Goal: Transaction & Acquisition: Purchase product/service

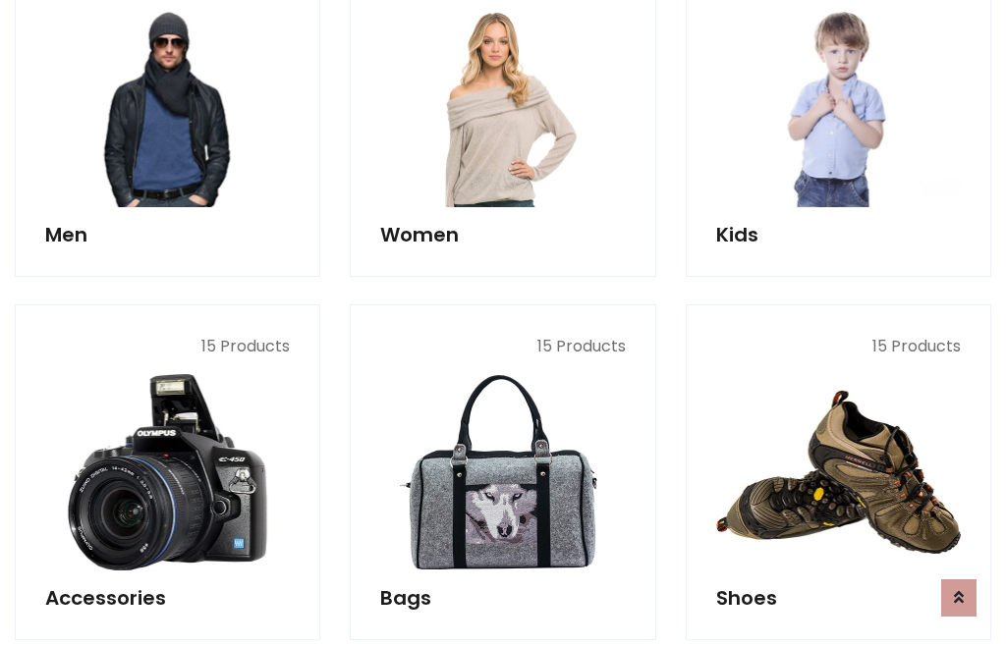
scroll to position [1425, 0]
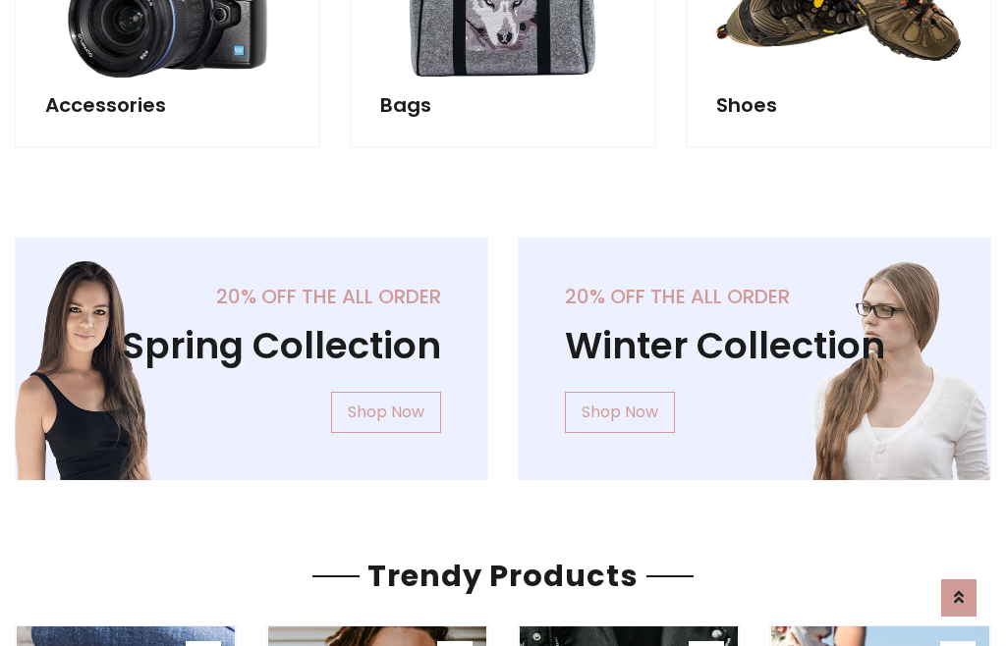
click at [503, 351] on div "20% off the all order Winter Collection Shop Now" at bounding box center [754, 375] width 503 height 274
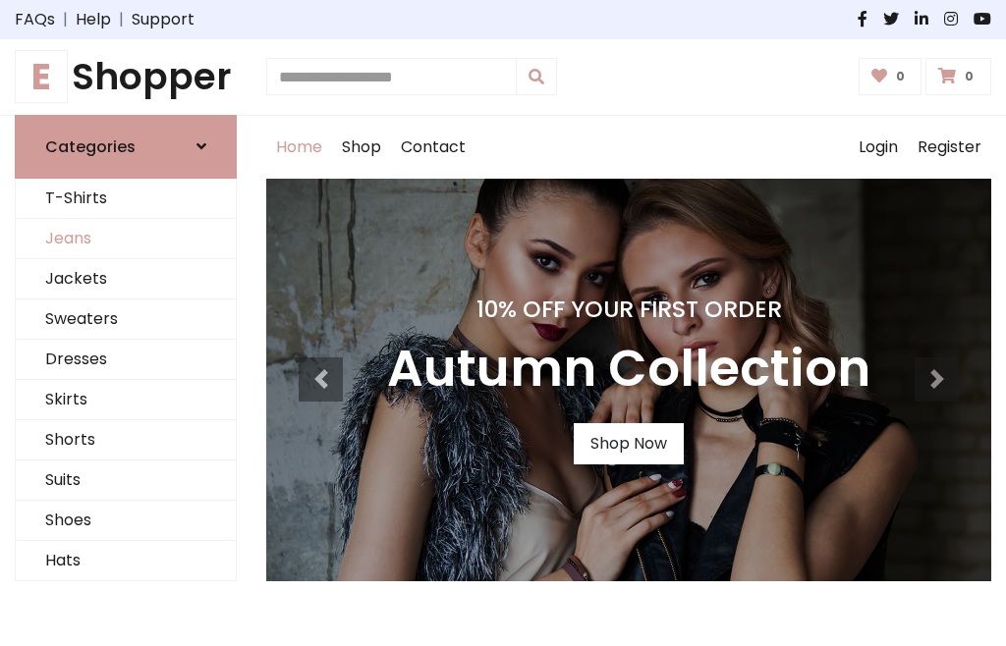
click at [126, 239] on link "Jeans" at bounding box center [126, 239] width 220 height 40
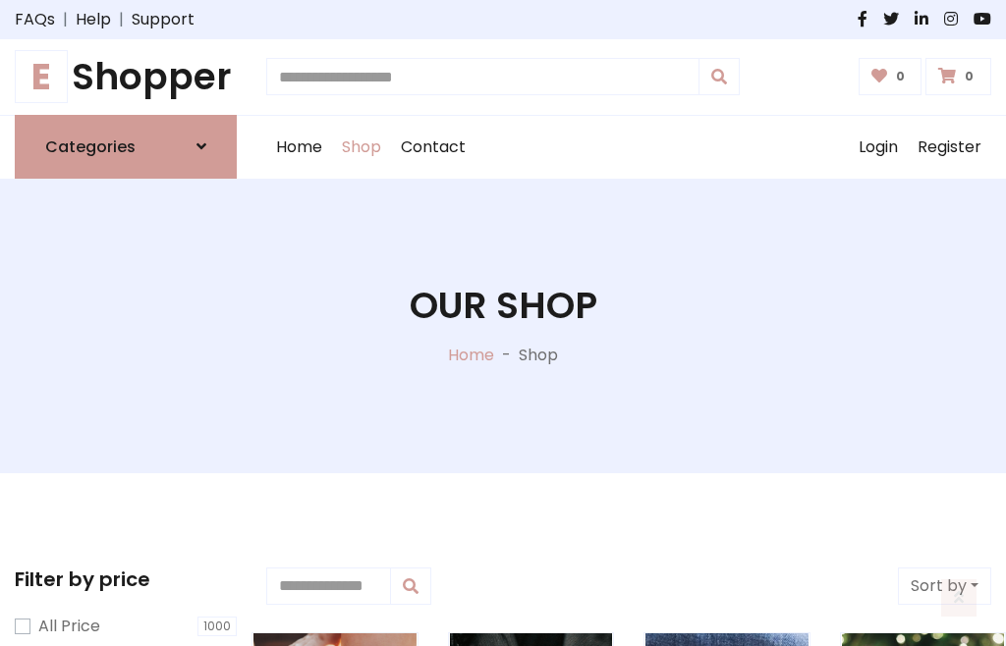
scroll to position [620, 0]
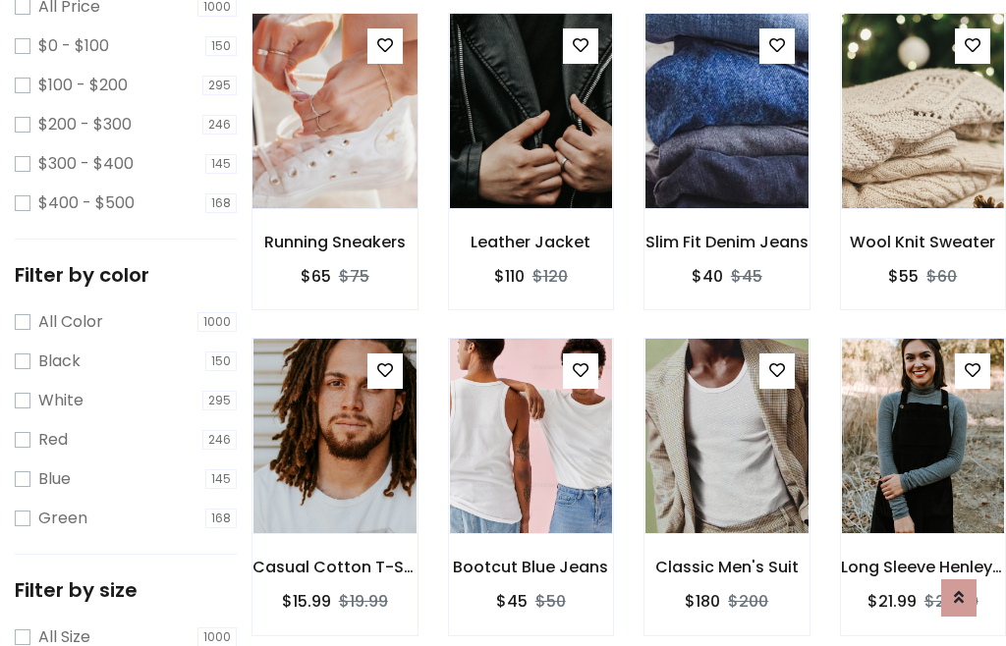
click at [334, 153] on img at bounding box center [334, 111] width 195 height 472
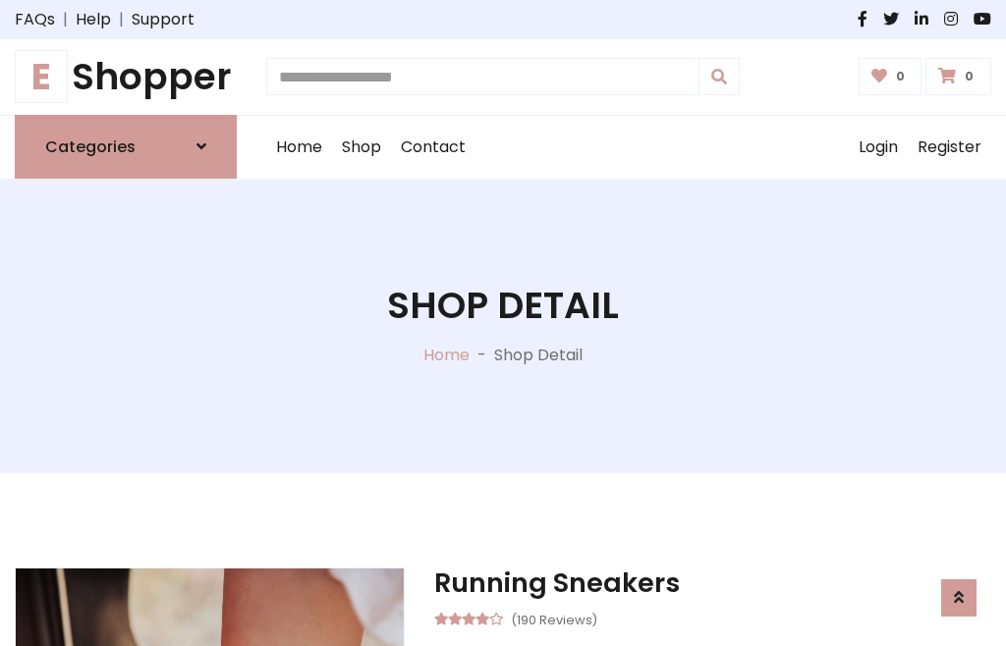
scroll to position [211, 0]
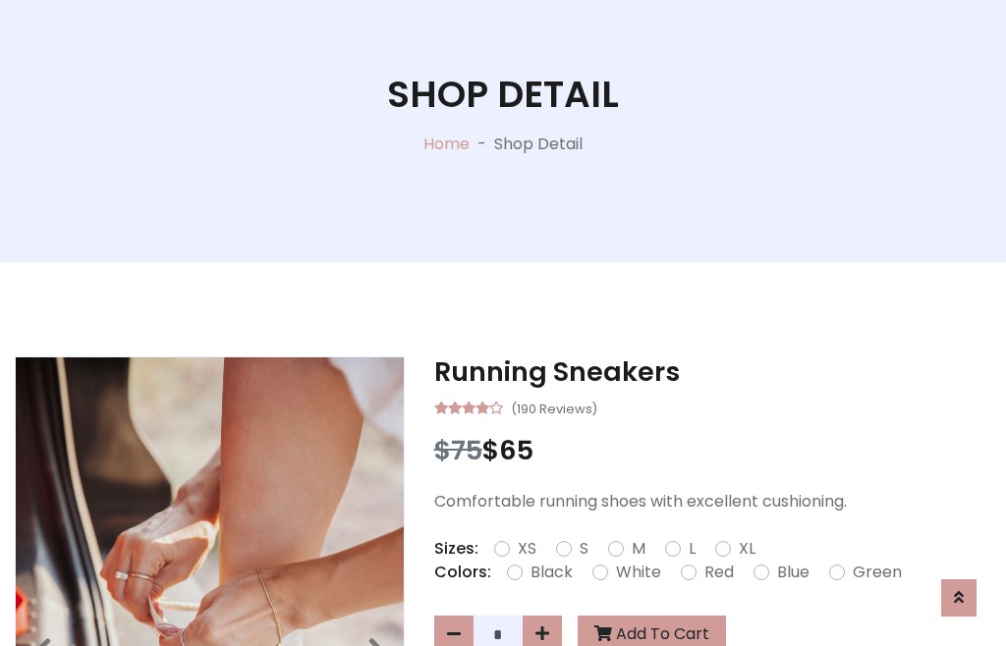
click at [716, 573] on label "Red" at bounding box center [718, 573] width 29 height 24
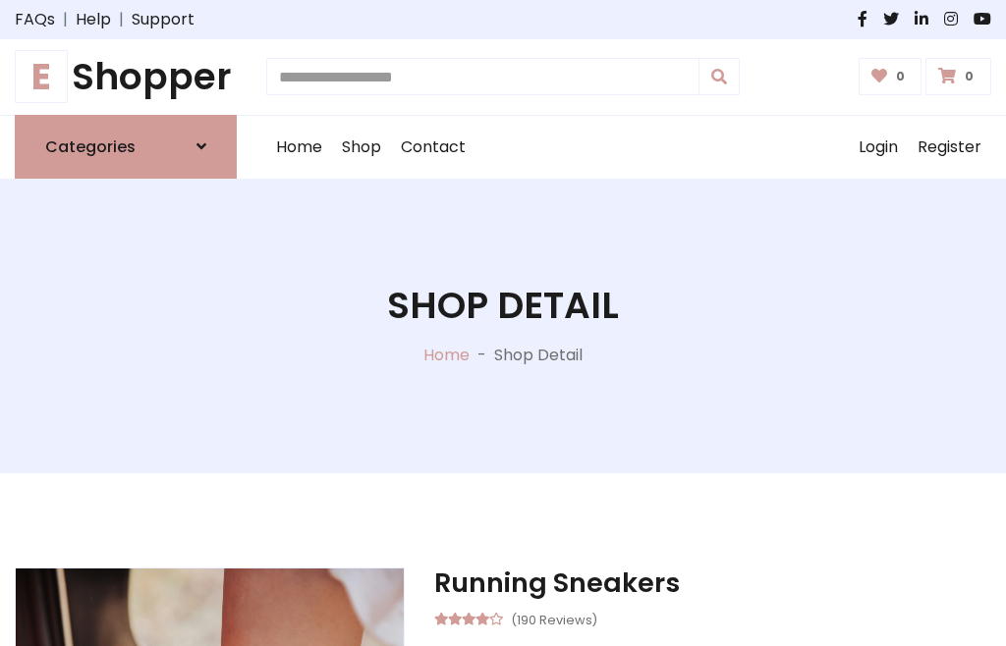
click at [503, 323] on h1 "Shop Detail" at bounding box center [503, 306] width 232 height 44
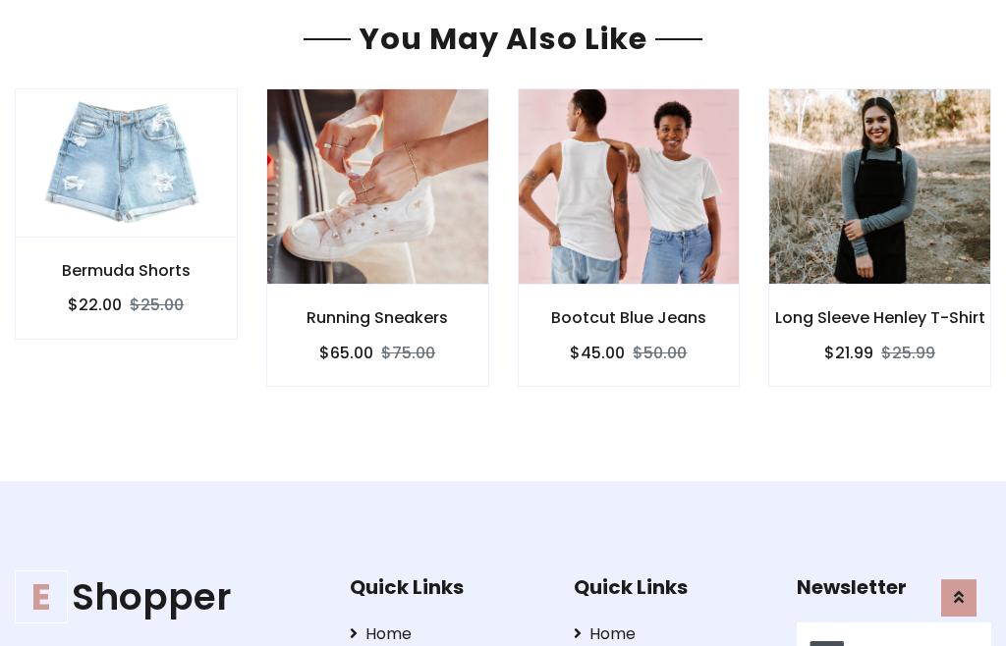
type input "******"
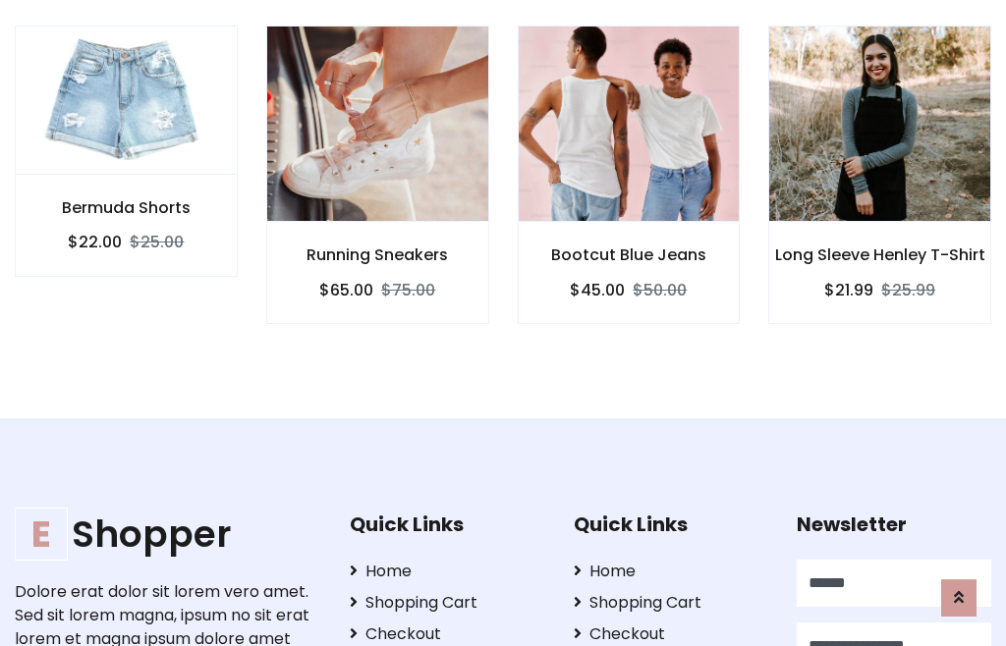
type input "**********"
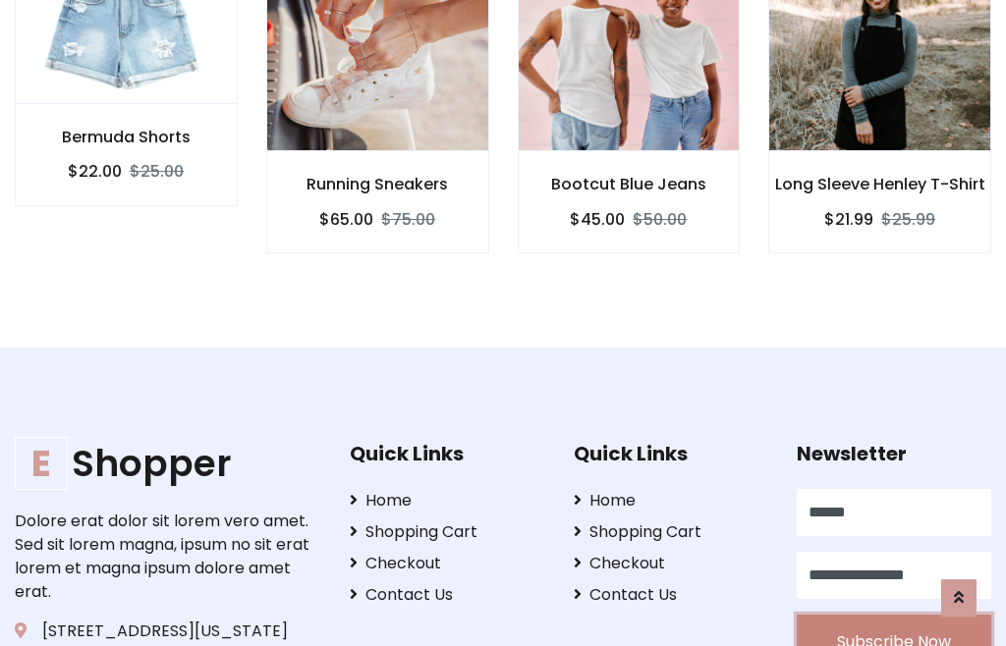
scroll to position [1779, 0]
